Goal: Navigation & Orientation: Find specific page/section

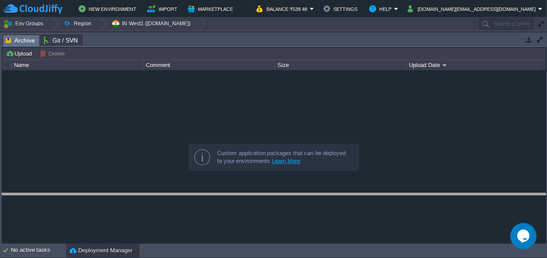
drag, startPoint x: 257, startPoint y: 36, endPoint x: 216, endPoint y: 214, distance: 182.4
click at [216, 214] on body "New Environment Import Marketplace Bonus ₹0.00 Upgrade Account Balance ₹539.48 …" at bounding box center [273, 129] width 547 height 258
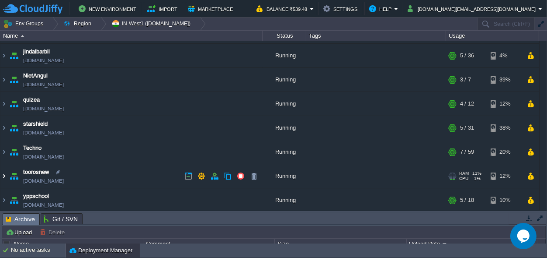
scroll to position [47, 0]
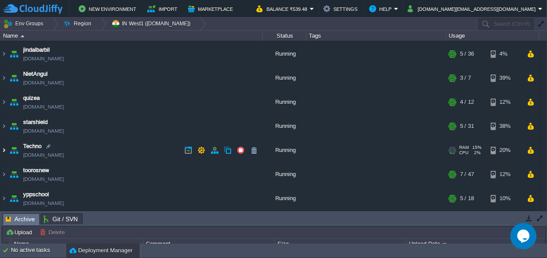
click at [3, 151] on img at bounding box center [3, 150] width 7 height 24
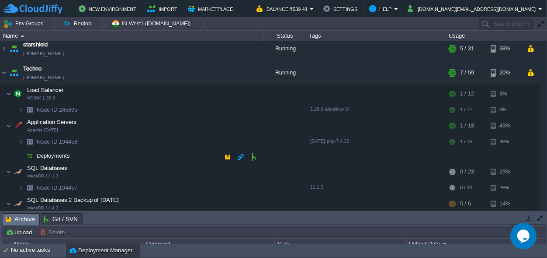
scroll to position [129, 0]
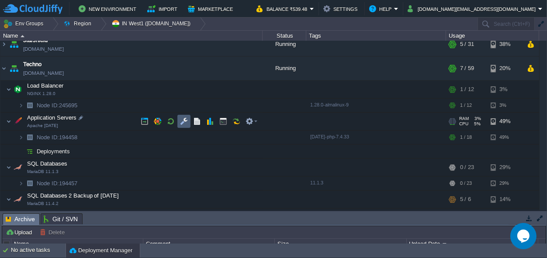
click at [181, 117] on td at bounding box center [184, 121] width 13 height 13
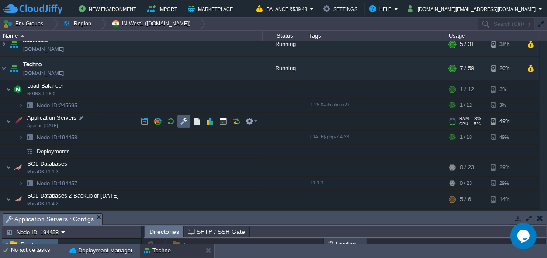
scroll to position [2, 0]
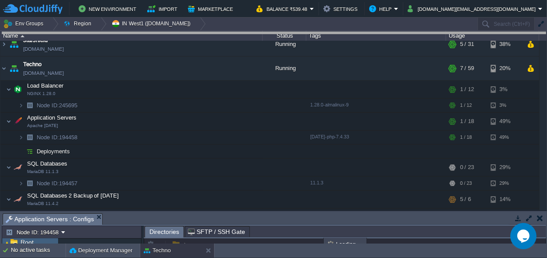
drag, startPoint x: 237, startPoint y: 219, endPoint x: 286, endPoint y: -34, distance: 258.0
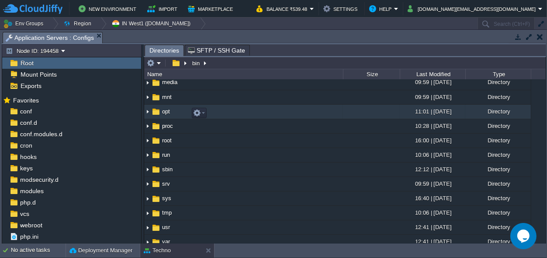
scroll to position [204, 0]
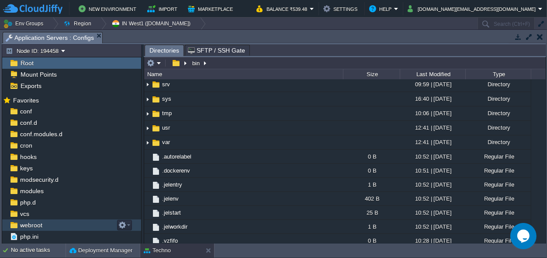
click at [32, 226] on span "webroot" at bounding box center [30, 225] width 25 height 8
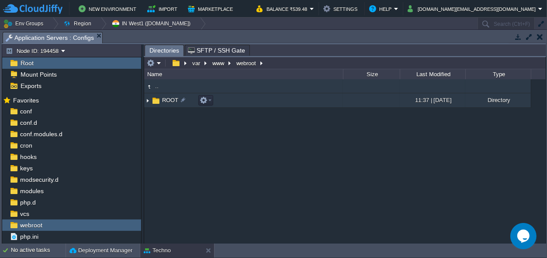
click at [167, 100] on span "ROOT" at bounding box center [170, 99] width 19 height 7
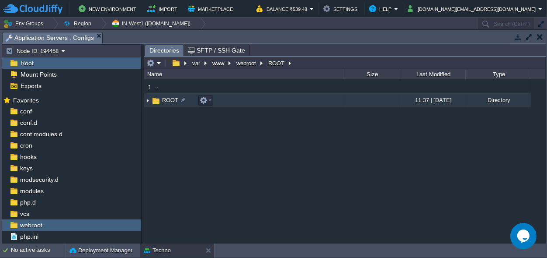
click at [168, 100] on span "ROOT" at bounding box center [170, 99] width 19 height 7
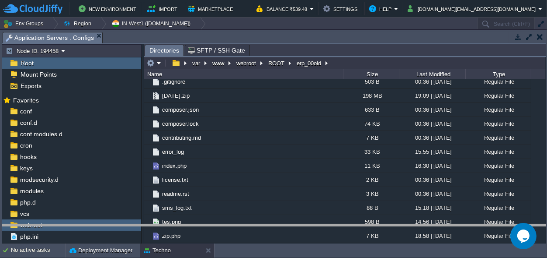
drag, startPoint x: 253, startPoint y: 36, endPoint x: 225, endPoint y: 231, distance: 196.5
click at [226, 233] on body "New Environment Import Marketplace Bonus ₹0.00 Upgrade Account Balance ₹539.48 …" at bounding box center [273, 129] width 547 height 258
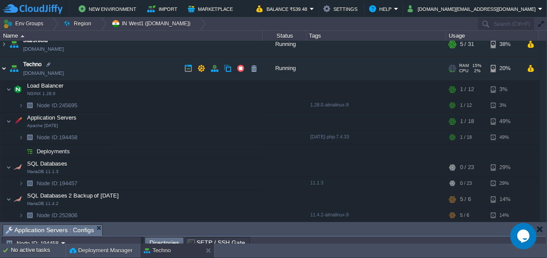
click at [3, 70] on img at bounding box center [3, 68] width 7 height 24
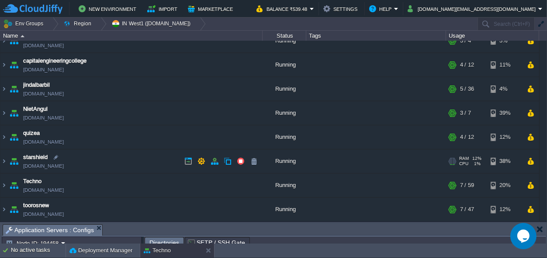
scroll to position [0, 0]
